Goal: Task Accomplishment & Management: Use online tool/utility

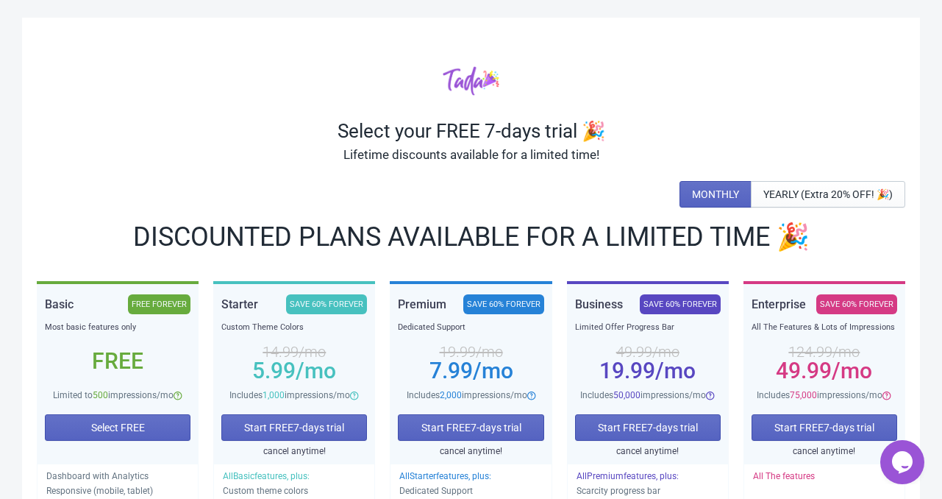
scroll to position [183, 0]
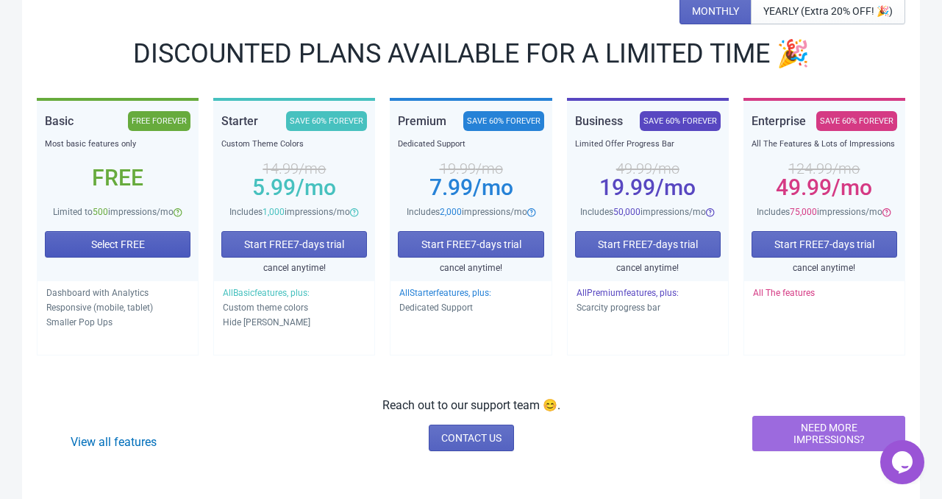
click at [120, 235] on button "Select FREE" at bounding box center [118, 244] width 146 height 26
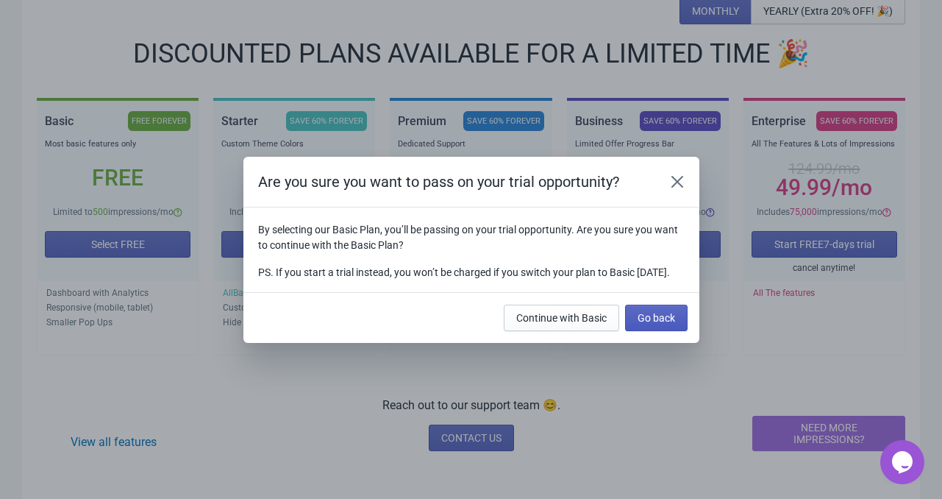
click at [653, 324] on span "Go back" at bounding box center [657, 318] width 38 height 12
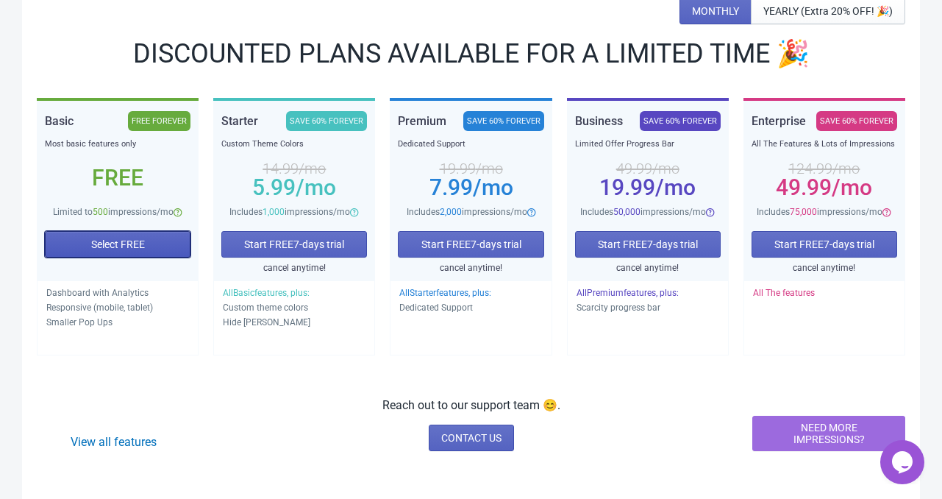
click at [135, 240] on span "Select FREE" at bounding box center [118, 244] width 54 height 12
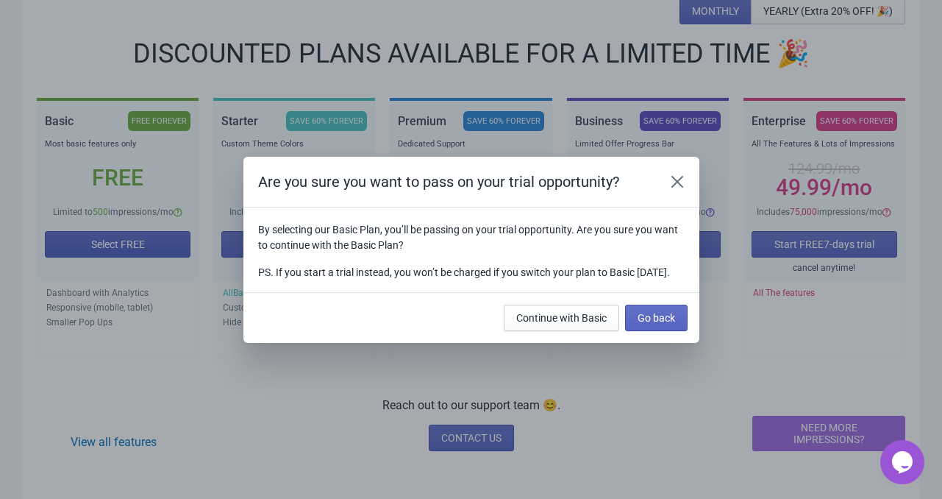
scroll to position [0, 0]
click at [593, 324] on span "Continue with Basic" at bounding box center [561, 318] width 90 height 12
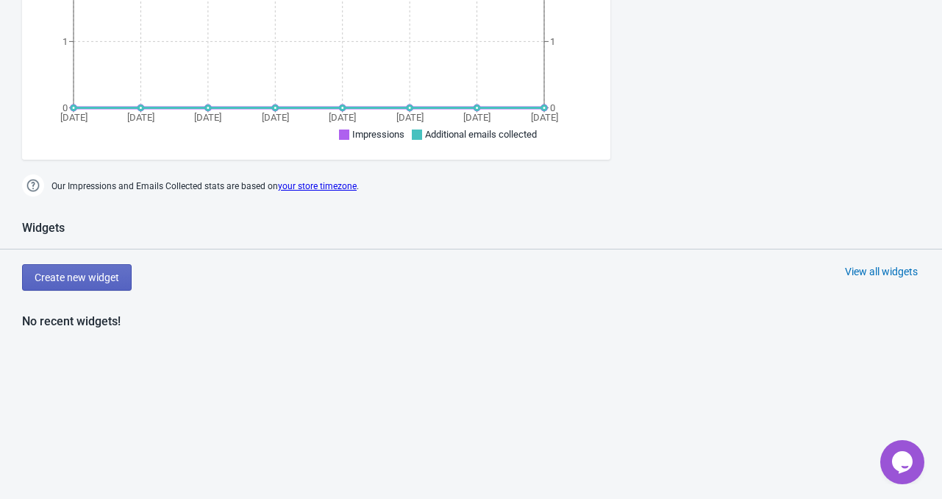
scroll to position [546, 0]
click at [86, 271] on span "Create new widget" at bounding box center [77, 277] width 85 height 12
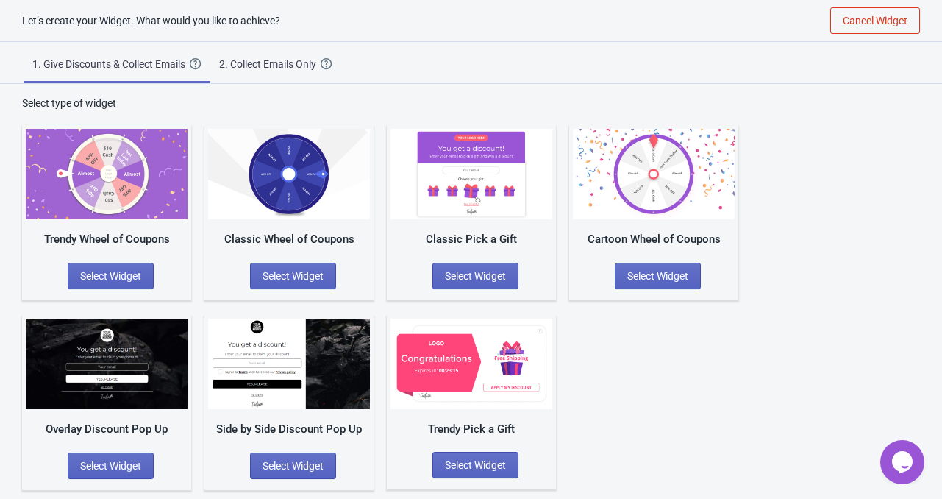
scroll to position [15, 0]
click at [281, 464] on span "Select Widget" at bounding box center [293, 466] width 61 height 12
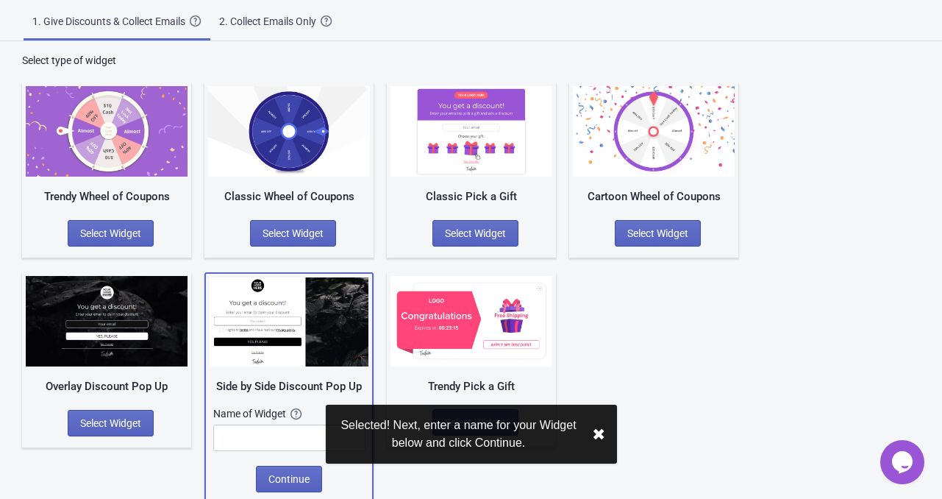
scroll to position [62, 0]
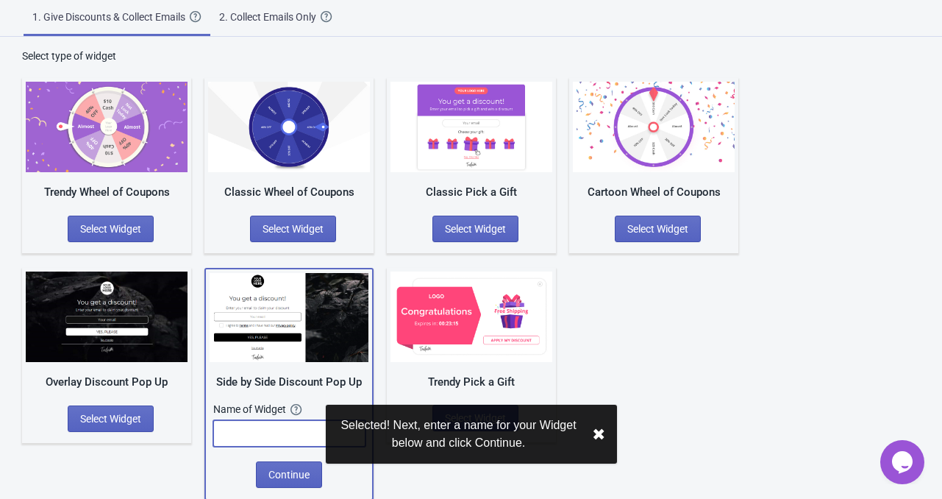
click at [272, 435] on input "text" at bounding box center [289, 433] width 152 height 26
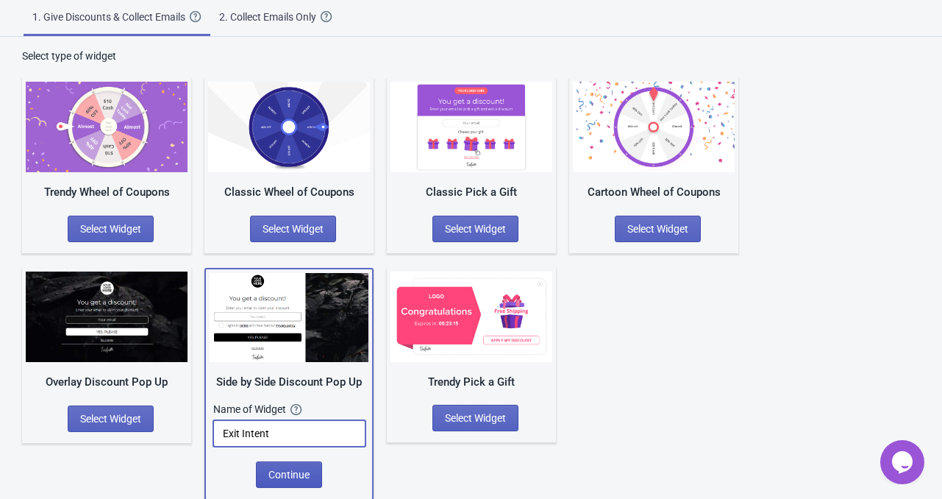
type input "Exit Intent"
click at [290, 469] on span "Continue" at bounding box center [288, 474] width 41 height 12
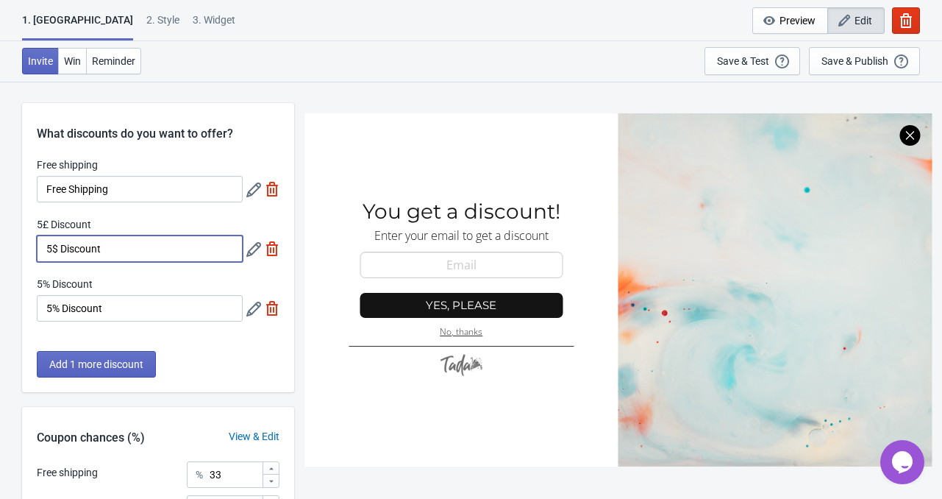
click at [113, 249] on input "5$ Discount" at bounding box center [140, 248] width 206 height 26
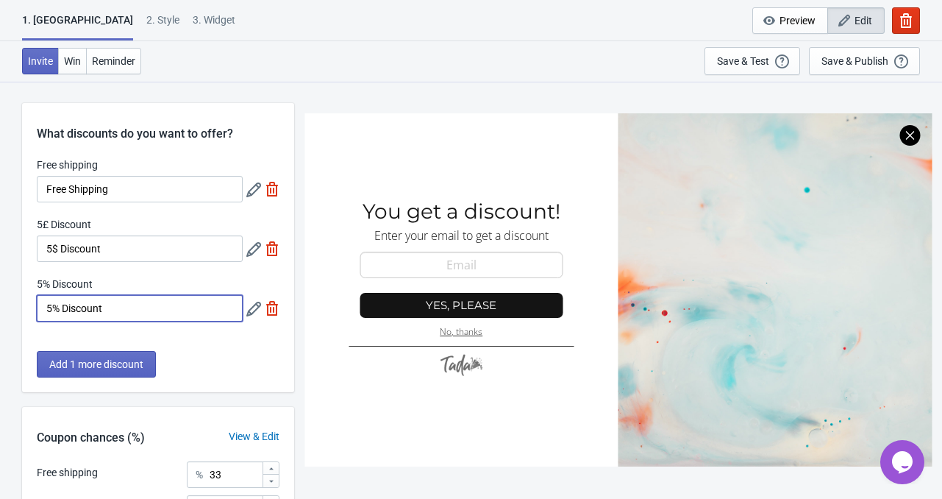
drag, startPoint x: 119, startPoint y: 306, endPoint x: 46, endPoint y: 310, distance: 72.9
click at [46, 310] on input "5% Discount" at bounding box center [140, 308] width 206 height 26
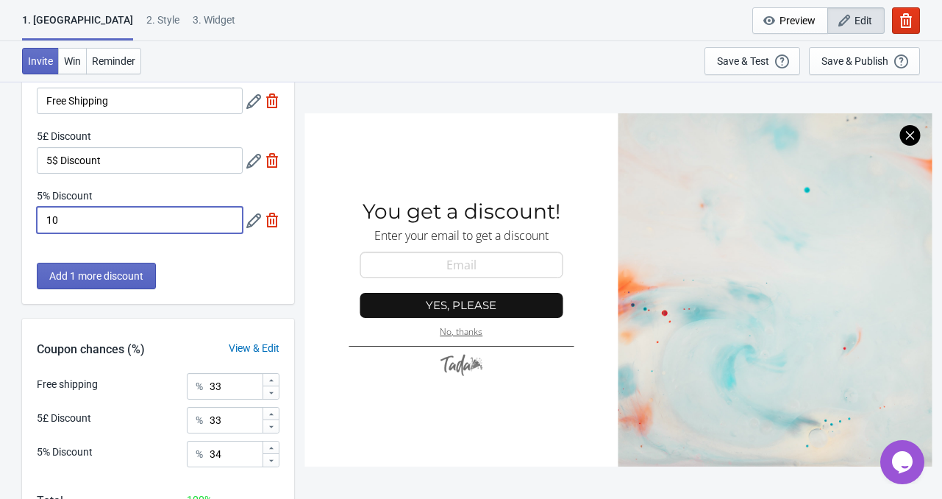
scroll to position [86, 0]
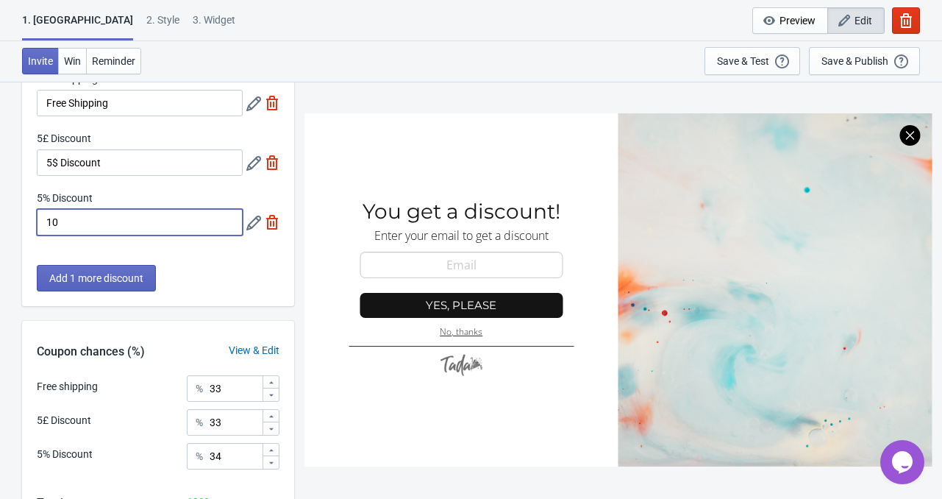
type input "10"
click at [271, 163] on img at bounding box center [272, 162] width 15 height 15
type input "50"
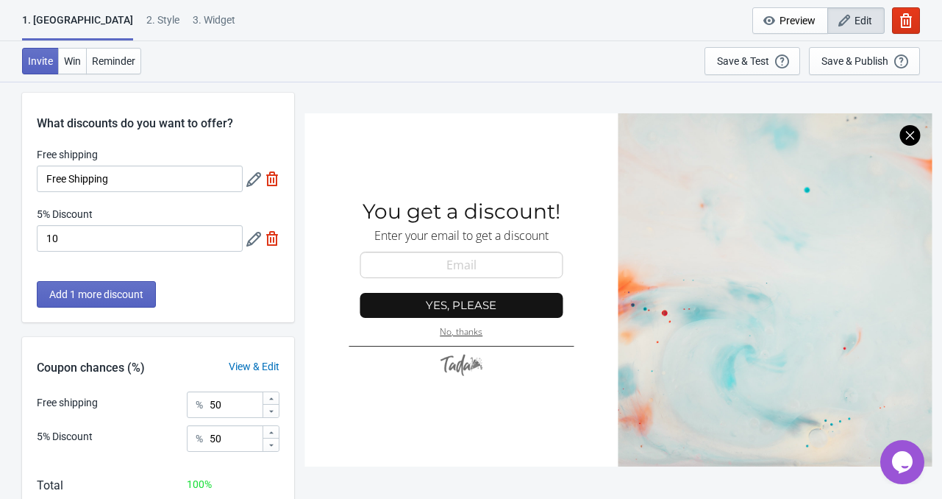
scroll to position [10, 0]
click at [272, 181] on img at bounding box center [272, 179] width 15 height 15
type input "100"
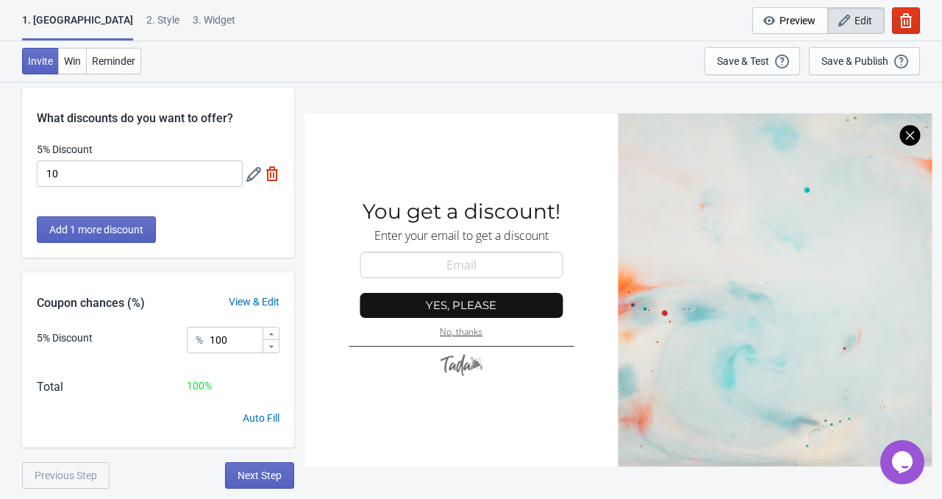
scroll to position [0, 0]
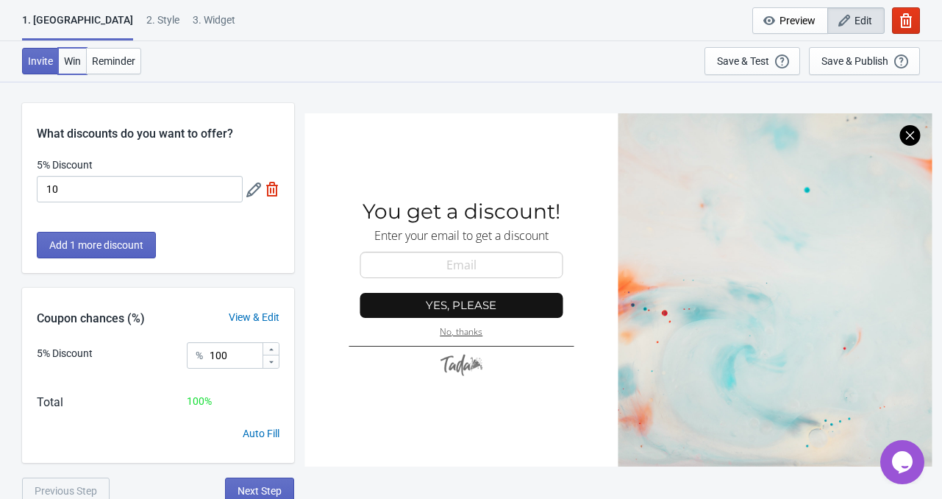
click at [77, 61] on span "Win" at bounding box center [72, 61] width 17 height 12
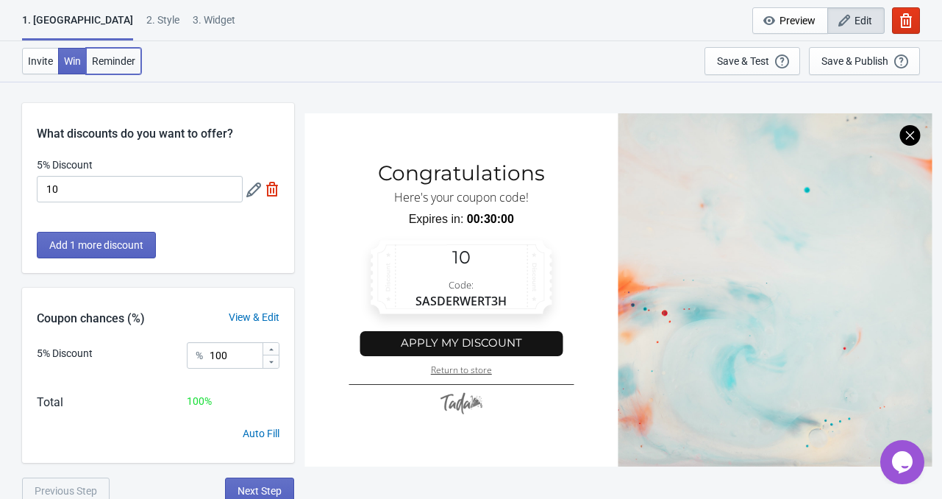
click at [104, 64] on span "Reminder" at bounding box center [113, 61] width 43 height 12
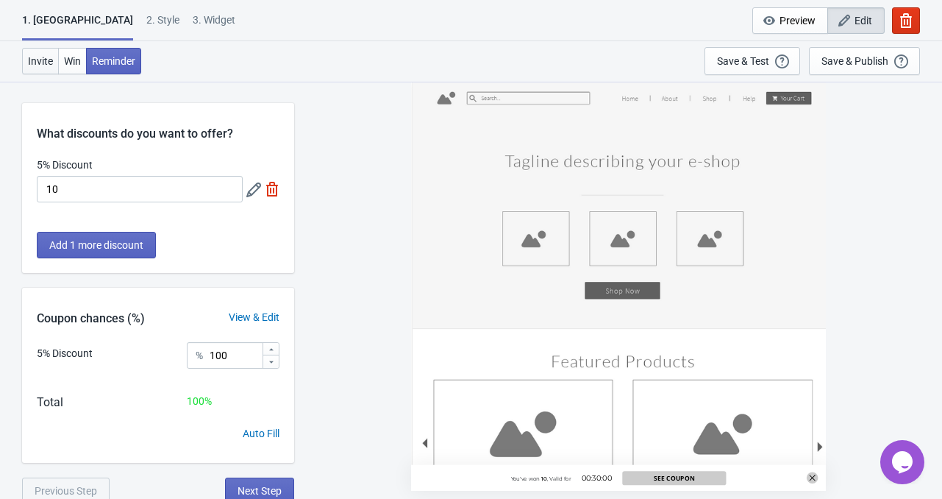
click at [38, 55] on span "Invite" at bounding box center [40, 61] width 25 height 12
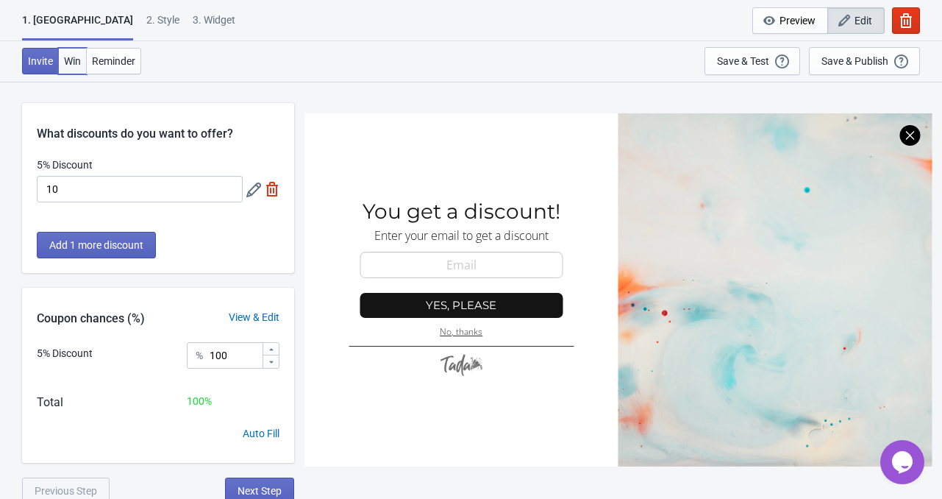
click at [74, 60] on span "Win" at bounding box center [72, 61] width 17 height 12
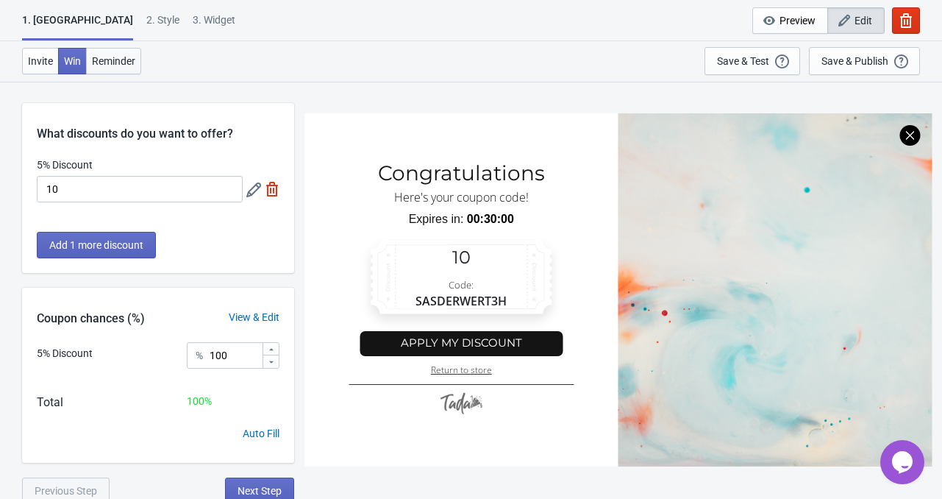
click at [110, 58] on span "Reminder" at bounding box center [113, 61] width 43 height 12
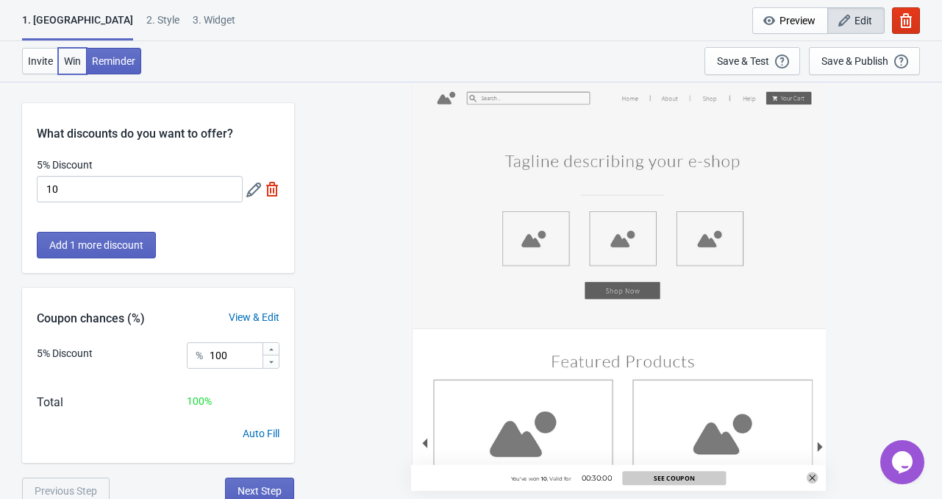
click at [66, 60] on span "Win" at bounding box center [72, 61] width 17 height 12
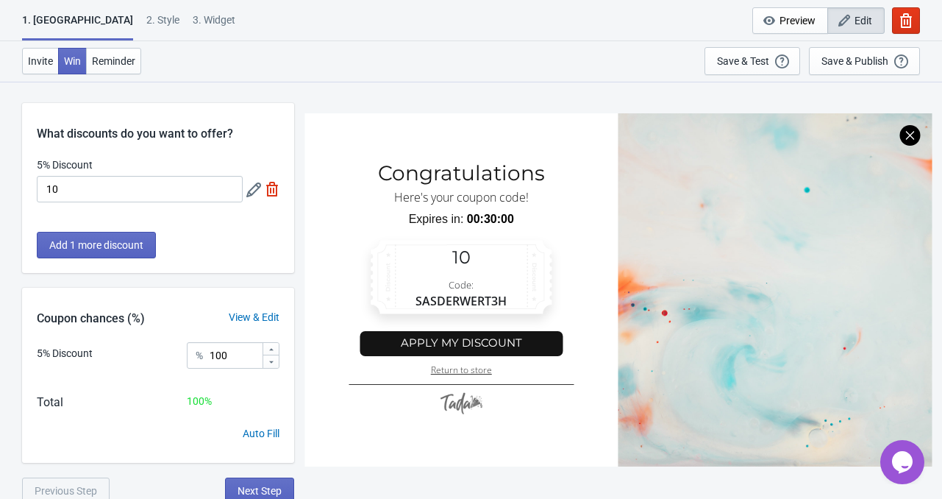
click at [146, 18] on div "2 . Style" at bounding box center [162, 26] width 33 height 26
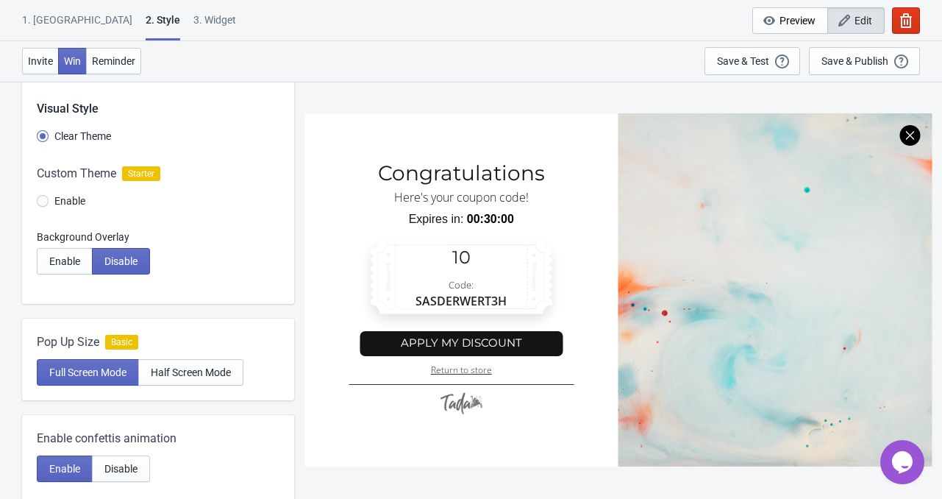
scroll to position [26, 0]
click at [43, 202] on div at bounding box center [158, 188] width 272 height 79
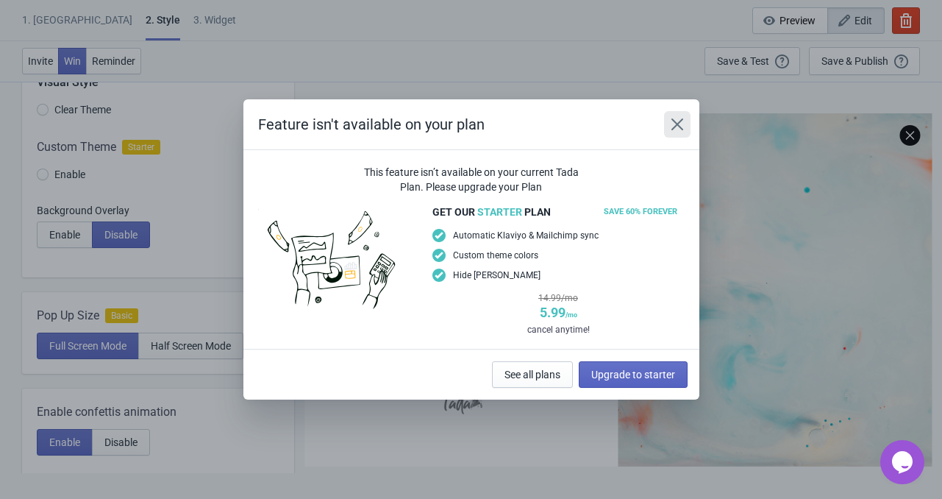
click at [671, 126] on icon "Close" at bounding box center [677, 124] width 15 height 15
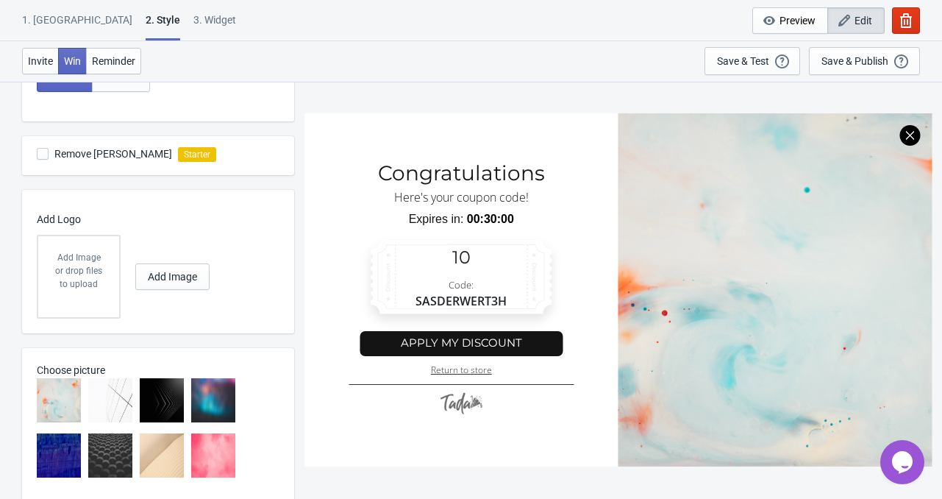
scroll to position [414, 0]
click at [163, 393] on img at bounding box center [162, 401] width 44 height 44
radio input "true"
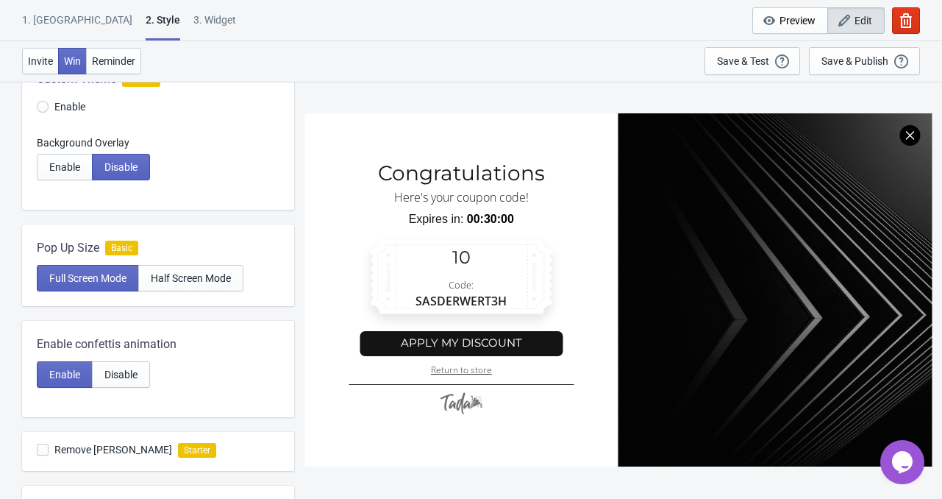
scroll to position [0, 0]
